Goal: Information Seeking & Learning: Learn about a topic

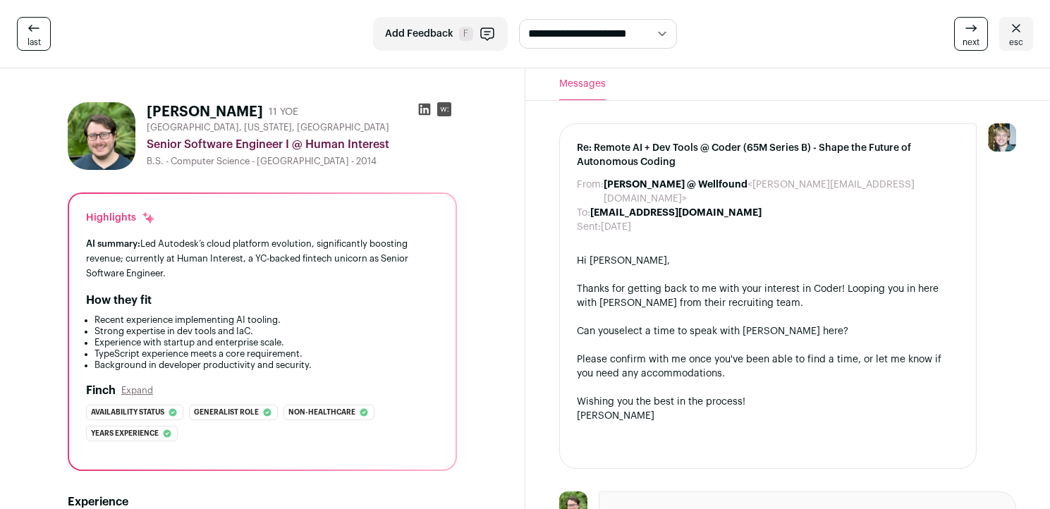
click at [422, 112] on icon at bounding box center [425, 109] width 14 height 14
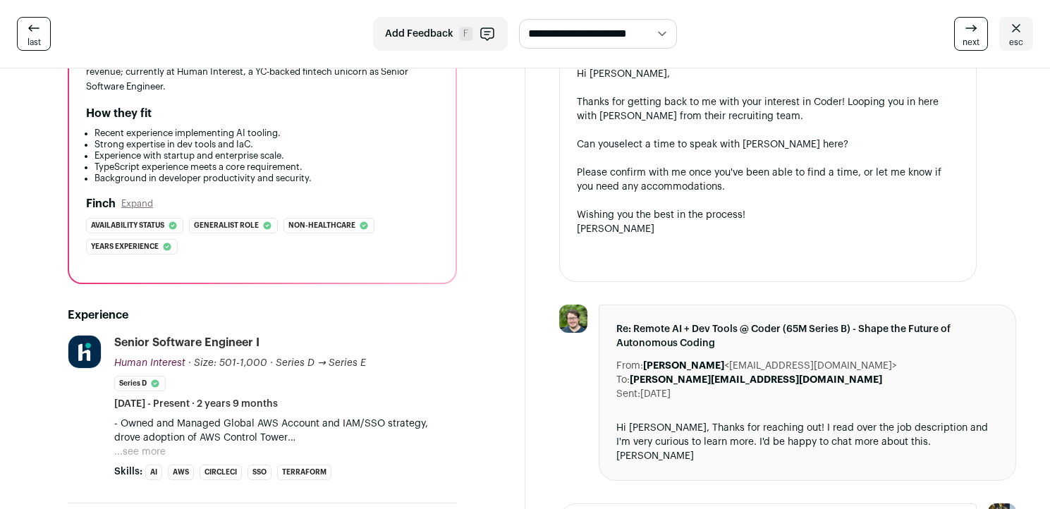
scroll to position [300, 0]
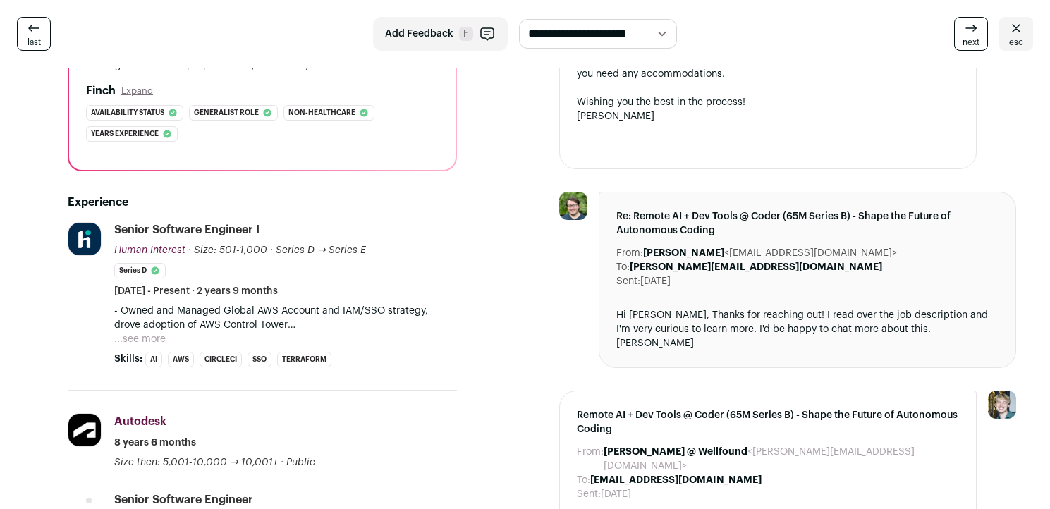
click at [514, 308] on div "Hi [PERSON_NAME], Thanks for reaching out! I read over the job description and …" at bounding box center [807, 329] width 383 height 42
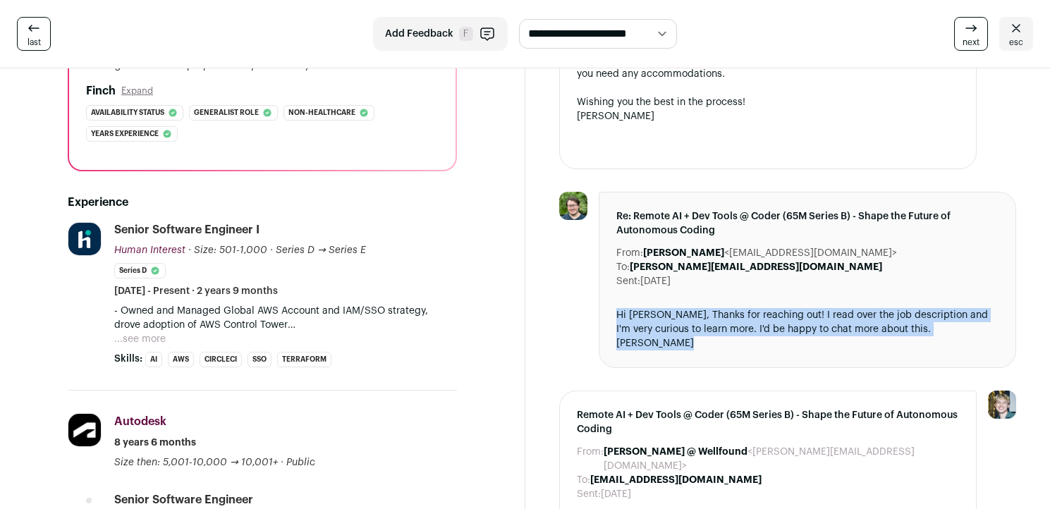
click at [514, 308] on div "Hi [PERSON_NAME], Thanks for reaching out! I read over the job description and …" at bounding box center [807, 329] width 383 height 42
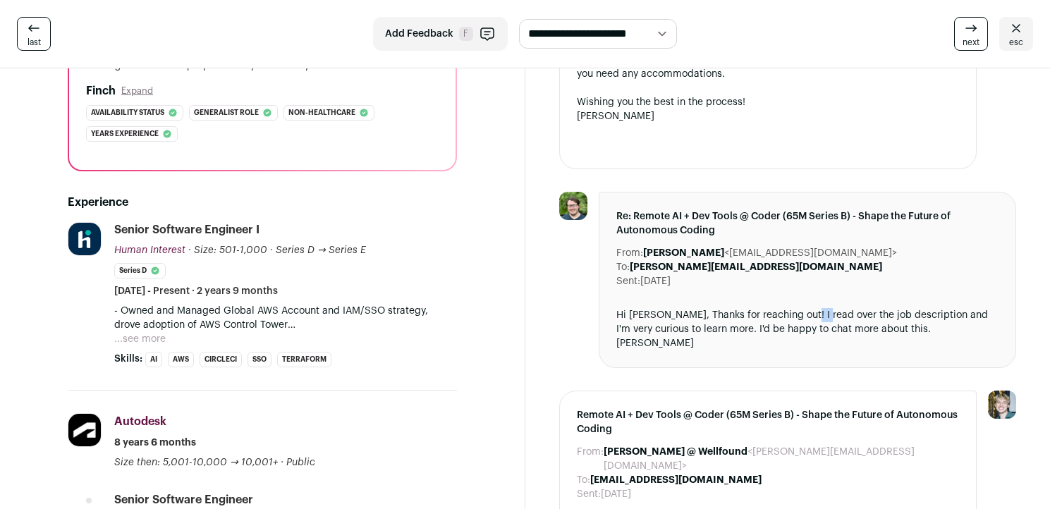
drag, startPoint x: 805, startPoint y: 298, endPoint x: 808, endPoint y: 307, distance: 8.9
click at [514, 308] on div "Hi [PERSON_NAME], Thanks for reaching out! I read over the job description and …" at bounding box center [807, 329] width 383 height 42
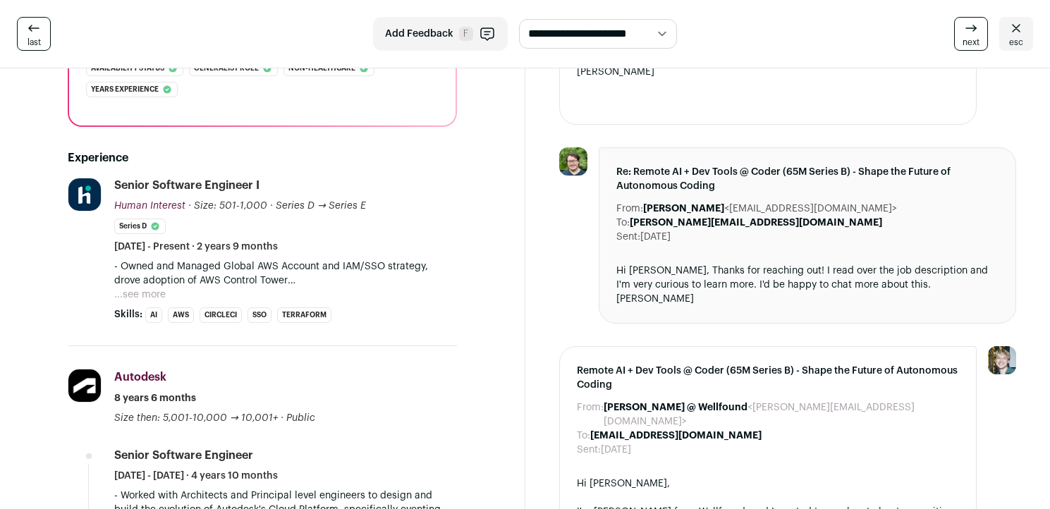
scroll to position [379, 0]
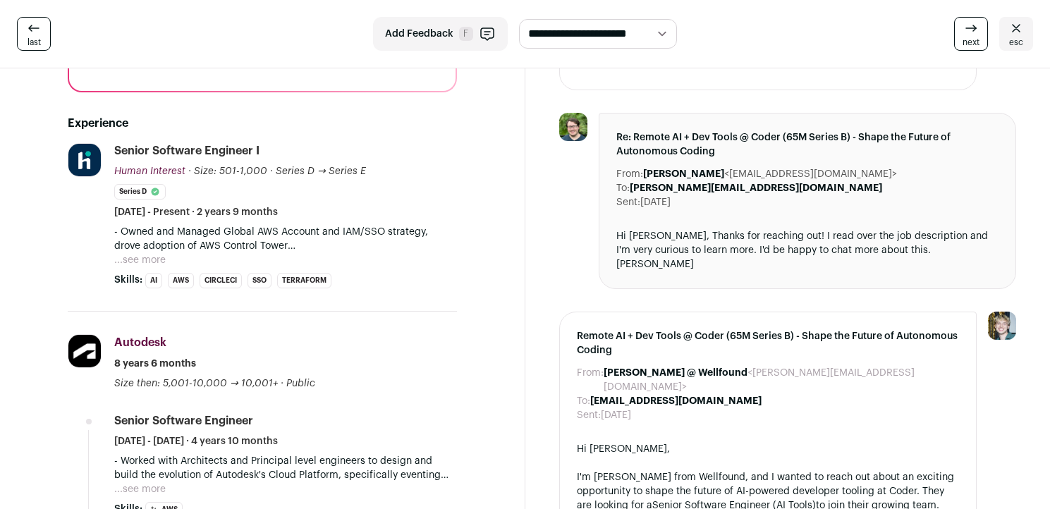
click at [153, 256] on button "...see more" at bounding box center [139, 260] width 51 height 14
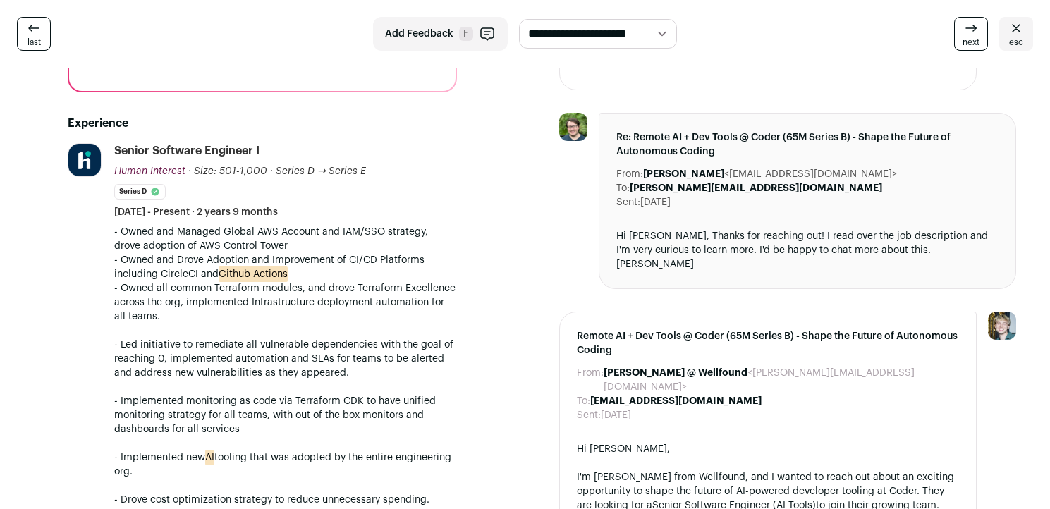
click at [186, 236] on p "- Owned and Managed Global AWS Account and IAM/SSO strategy, drove adoption of …" at bounding box center [285, 239] width 343 height 28
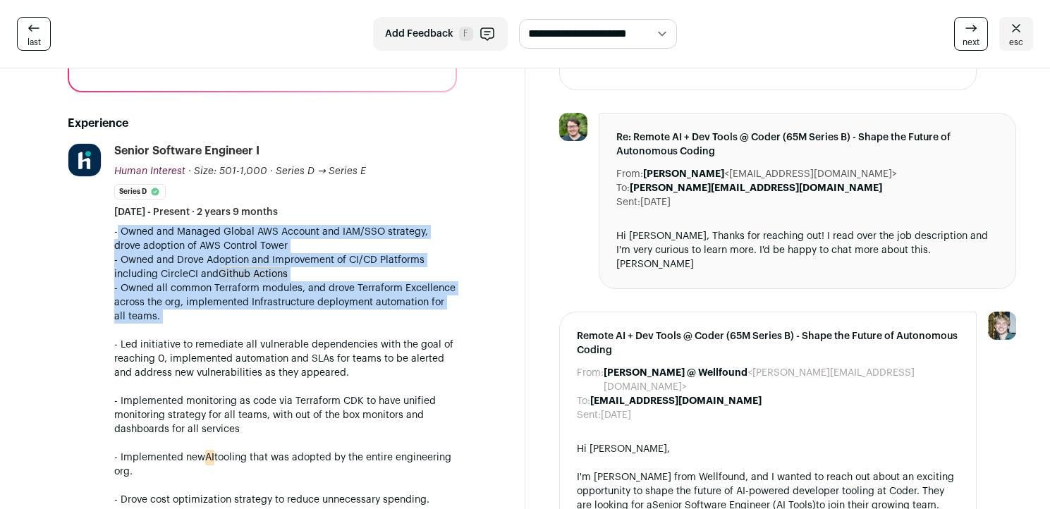
drag, startPoint x: 186, startPoint y: 236, endPoint x: 219, endPoint y: 284, distance: 58.9
click at [219, 284] on div "- Owned and Managed Global AWS Account and IAM/SSO strategy, drove adoption of …" at bounding box center [285, 387] width 343 height 324
click at [219, 284] on p "- Owned all common Terraform modules, and drove Terraform Excellence across the…" at bounding box center [285, 415] width 343 height 268
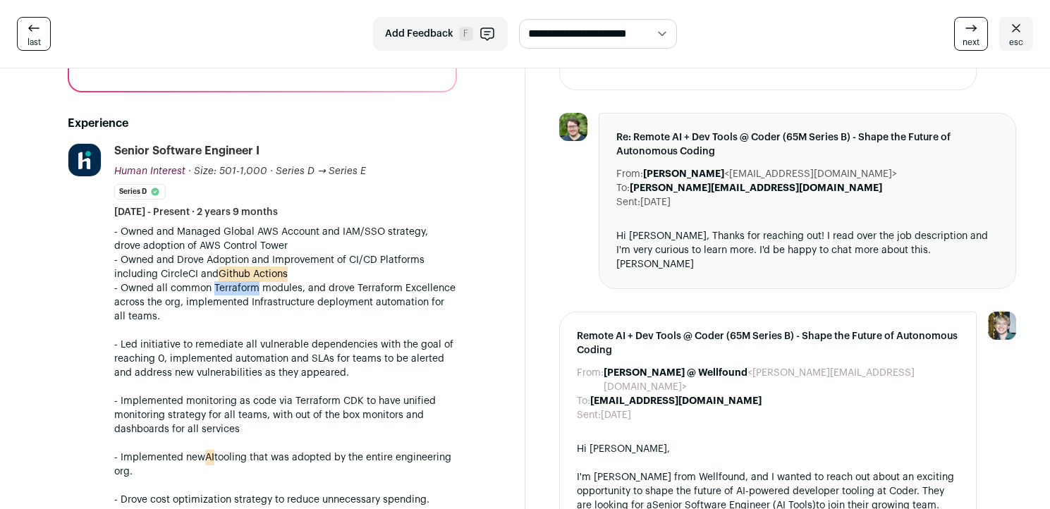
click at [219, 284] on p "- Owned all common Terraform modules, and drove Terraform Excellence across the…" at bounding box center [285, 415] width 343 height 268
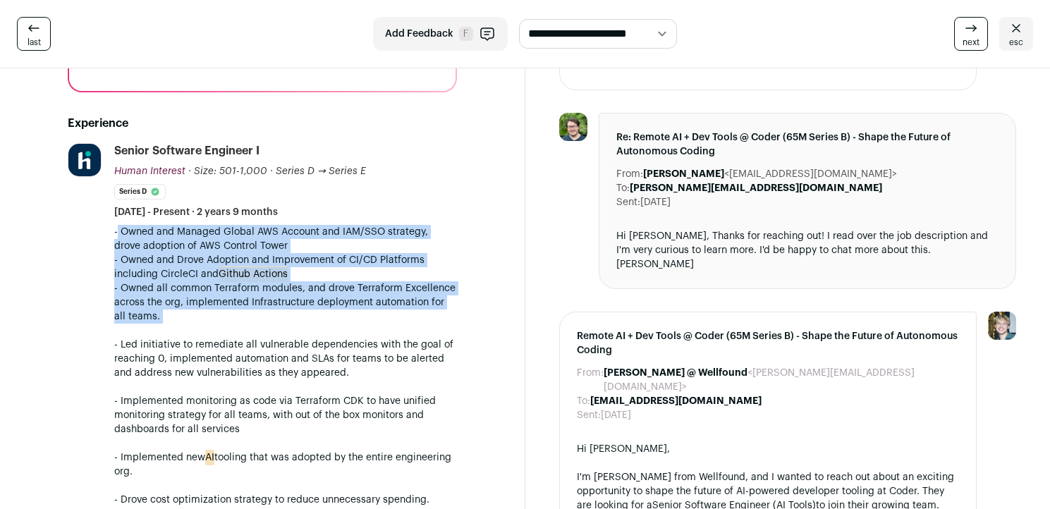
drag, startPoint x: 219, startPoint y: 284, endPoint x: 229, endPoint y: 236, distance: 49.0
click at [229, 236] on div "- Owned and Managed Global AWS Account and IAM/SSO strategy, drove adoption of …" at bounding box center [285, 387] width 343 height 324
click at [229, 236] on p "- Owned and Managed Global AWS Account and IAM/SSO strategy, drove adoption of …" at bounding box center [285, 239] width 343 height 28
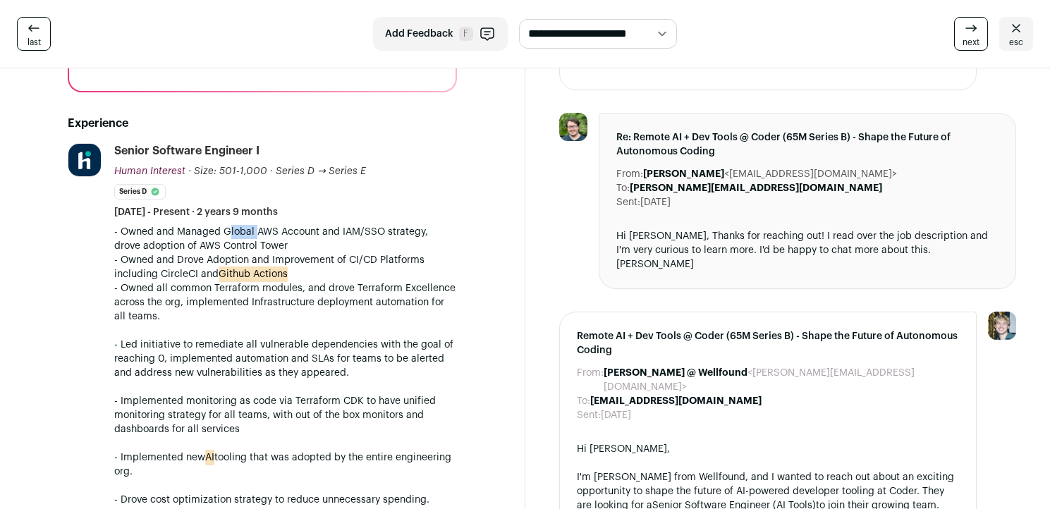
click at [229, 236] on p "- Owned and Managed Global AWS Account and IAM/SSO strategy, drove adoption of …" at bounding box center [285, 239] width 343 height 28
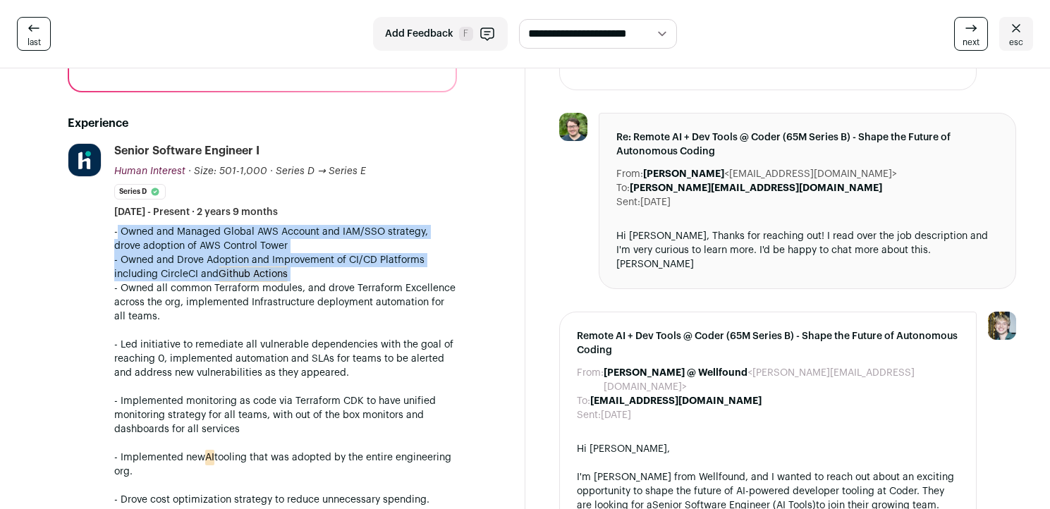
drag, startPoint x: 229, startPoint y: 236, endPoint x: 250, endPoint y: 253, distance: 26.5
click at [250, 253] on div "- Owned and Managed Global AWS Account and IAM/SSO strategy, drove adoption of …" at bounding box center [285, 387] width 343 height 324
click at [250, 253] on p "- Owned and Drove Adoption and Improvement of CI/CD Platforms including CircleC…" at bounding box center [285, 267] width 343 height 28
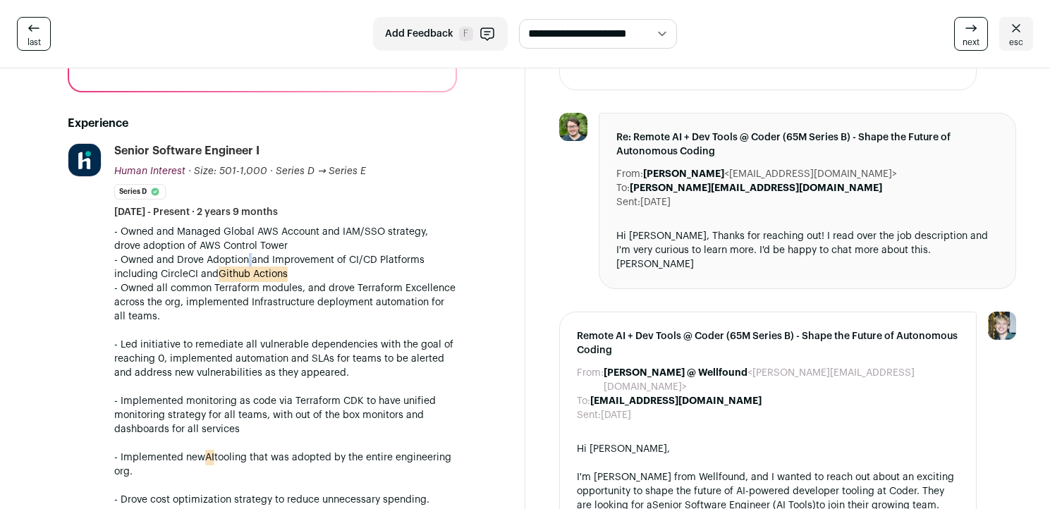
click at [250, 253] on p "- Owned and Drove Adoption and Improvement of CI/CD Platforms including CircleC…" at bounding box center [285, 267] width 343 height 28
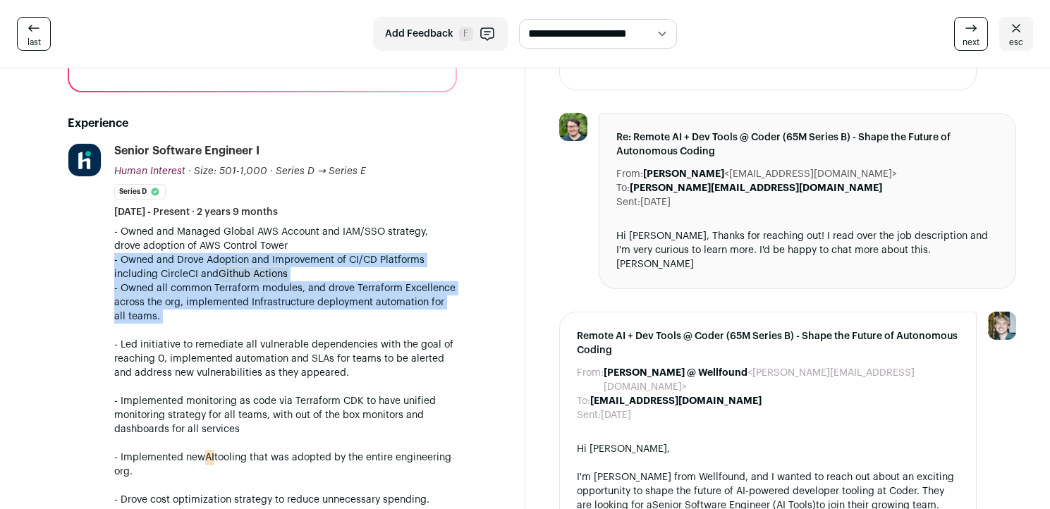
drag, startPoint x: 250, startPoint y: 253, endPoint x: 311, endPoint y: 304, distance: 79.6
click at [311, 304] on div "- Owned and Managed Global AWS Account and IAM/SSO strategy, drove adoption of …" at bounding box center [285, 387] width 343 height 324
click at [311, 304] on p "- Owned all common Terraform modules, and drove Terraform Excellence across the…" at bounding box center [285, 415] width 343 height 268
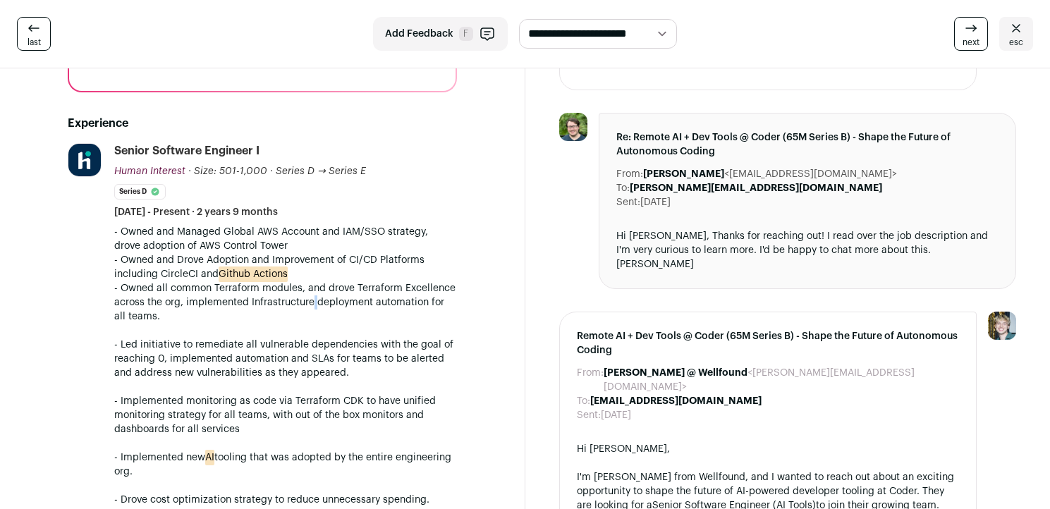
click at [311, 304] on p "- Owned all common Terraform modules, and drove Terraform Excellence across the…" at bounding box center [285, 415] width 343 height 268
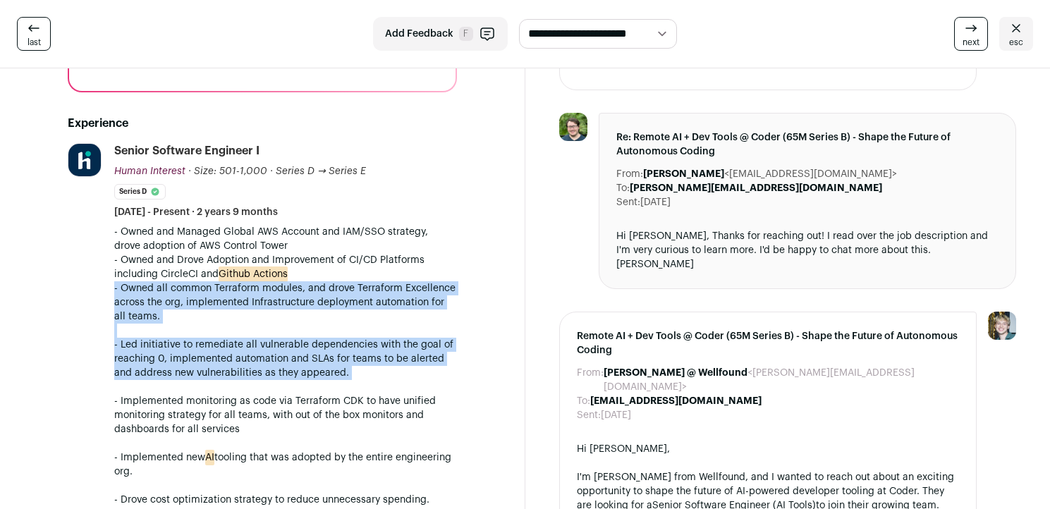
drag, startPoint x: 311, startPoint y: 304, endPoint x: 329, endPoint y: 372, distance: 70.1
click at [331, 372] on p "- Owned all common Terraform modules, and drove Terraform Excellence across the…" at bounding box center [285, 415] width 343 height 268
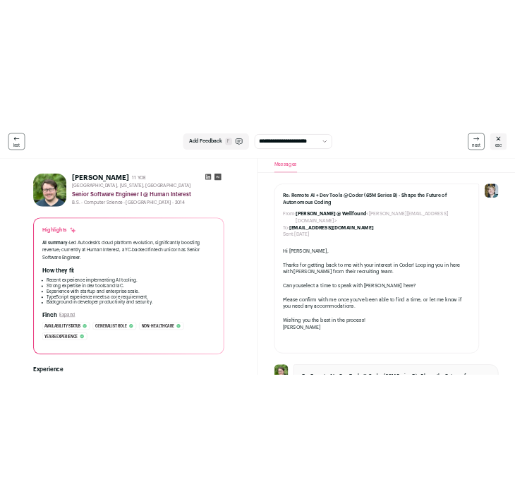
scroll to position [0, 0]
